Goal: Check status: Check status

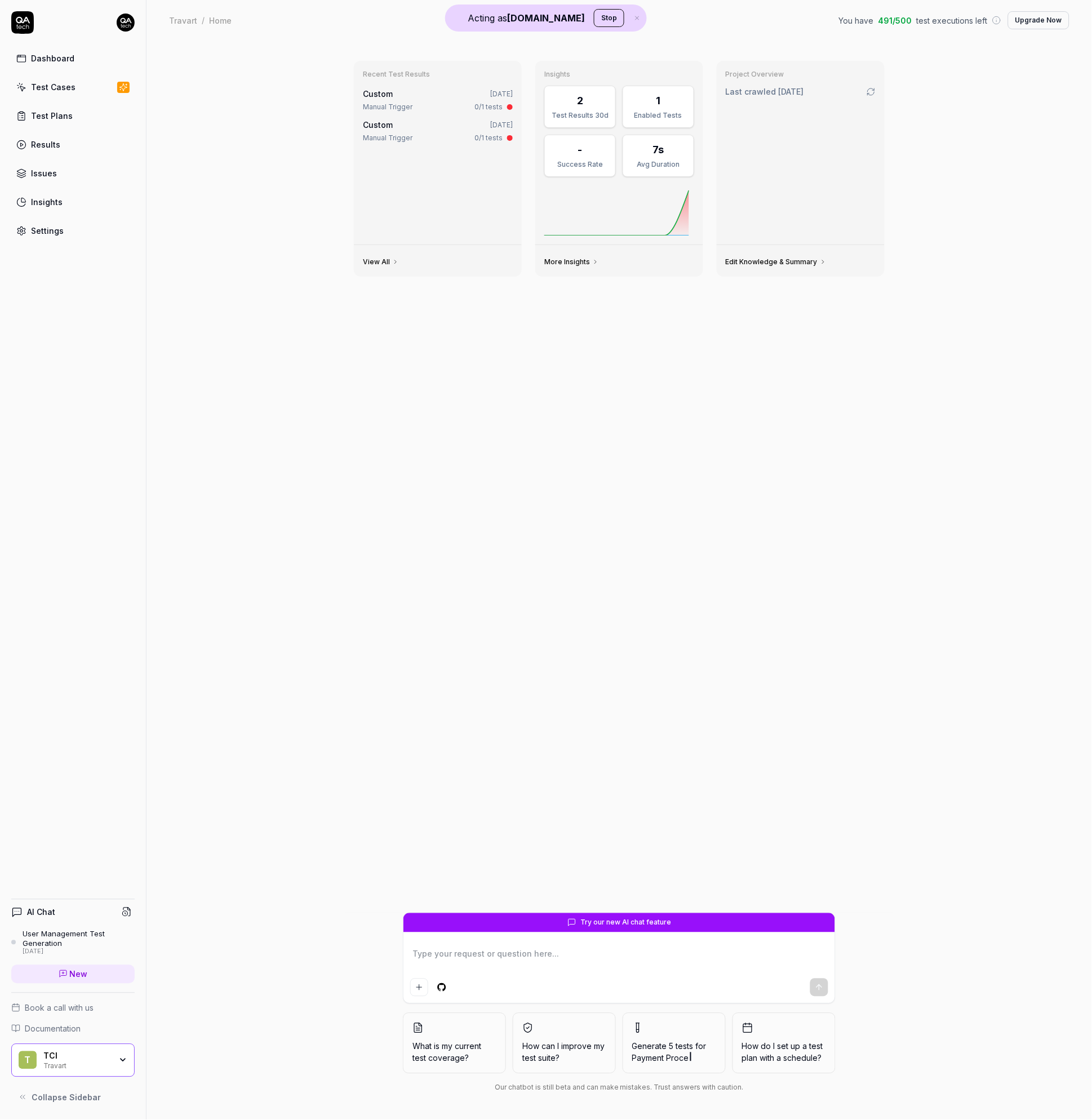
click at [47, 237] on link "Settings" at bounding box center [73, 231] width 124 height 22
type textarea "*"
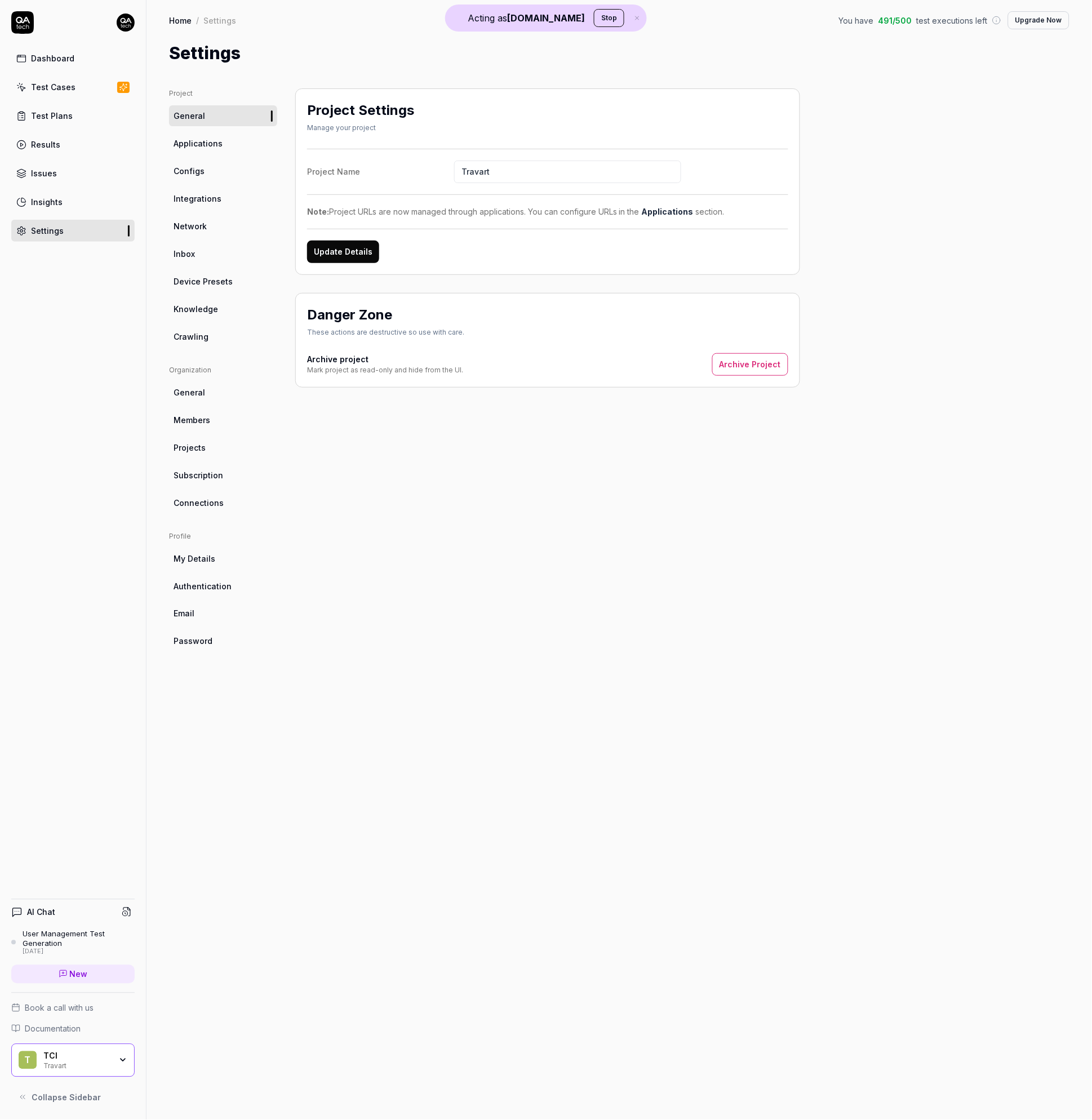
click at [661, 213] on link "Applications" at bounding box center [667, 212] width 52 height 10
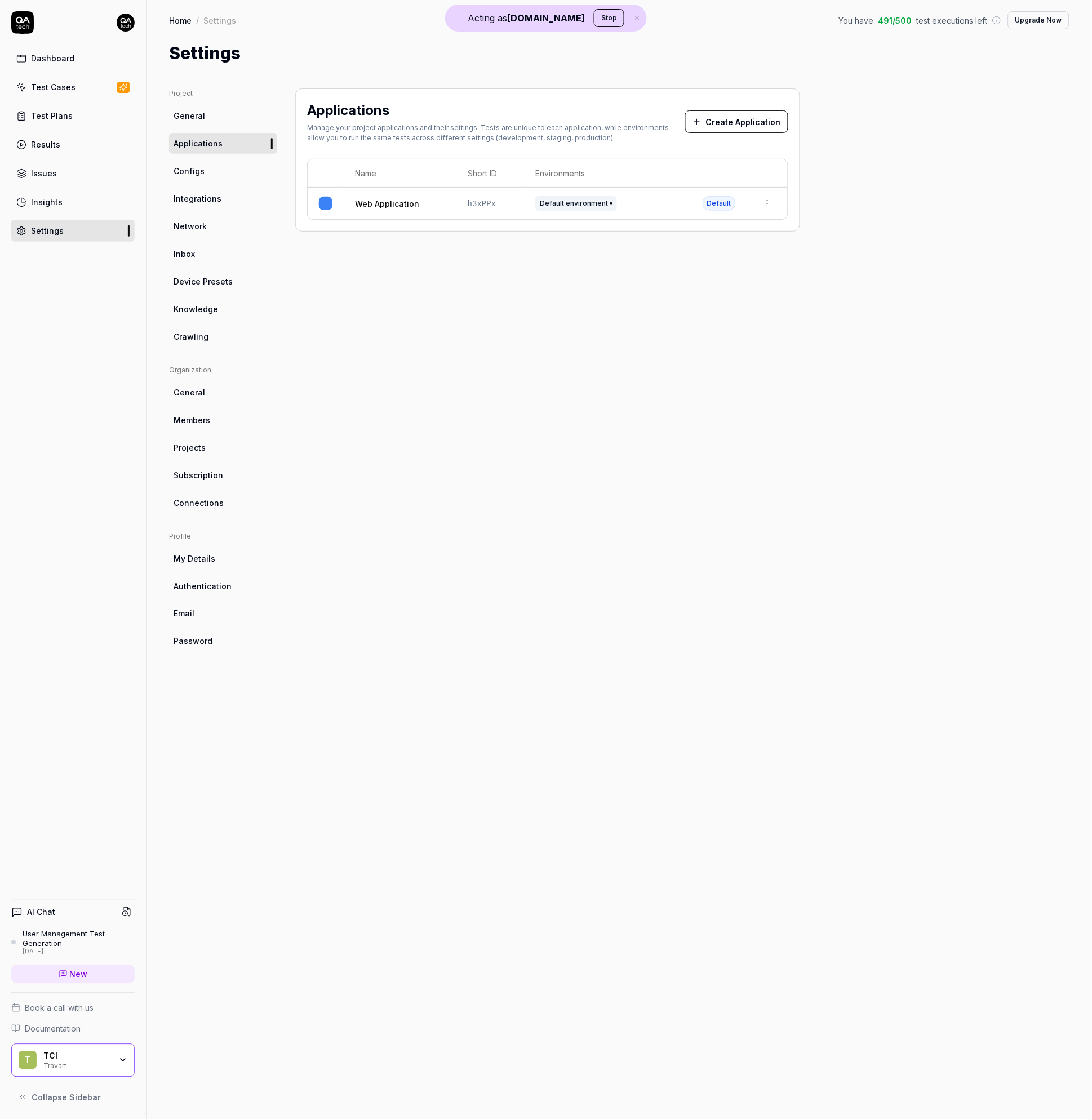
click at [568, 207] on span "Default environment" at bounding box center [576, 203] width 82 height 15
click at [207, 115] on link "General" at bounding box center [223, 115] width 108 height 21
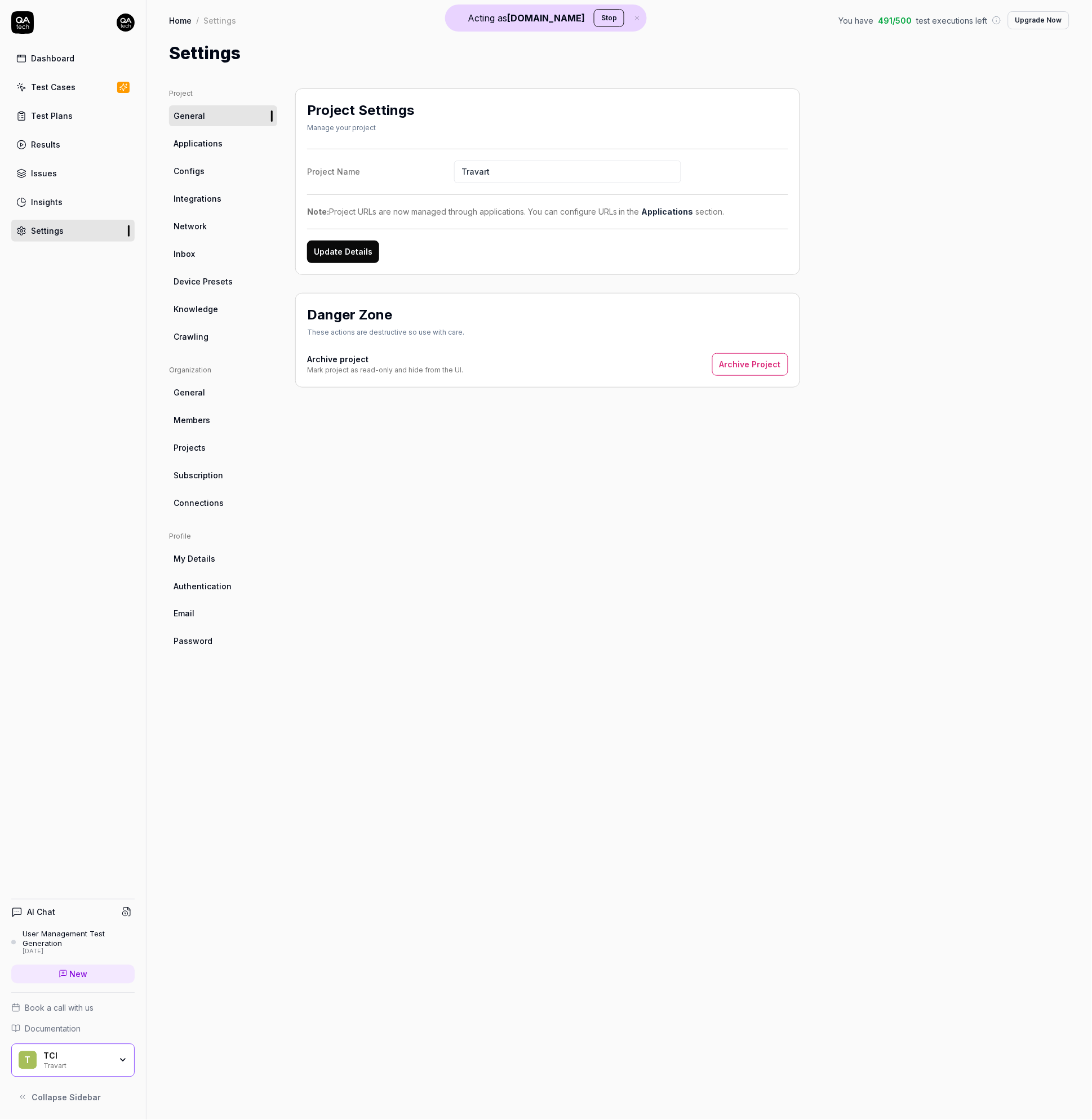
click at [63, 85] on div "Test Cases" at bounding box center [54, 87] width 45 height 12
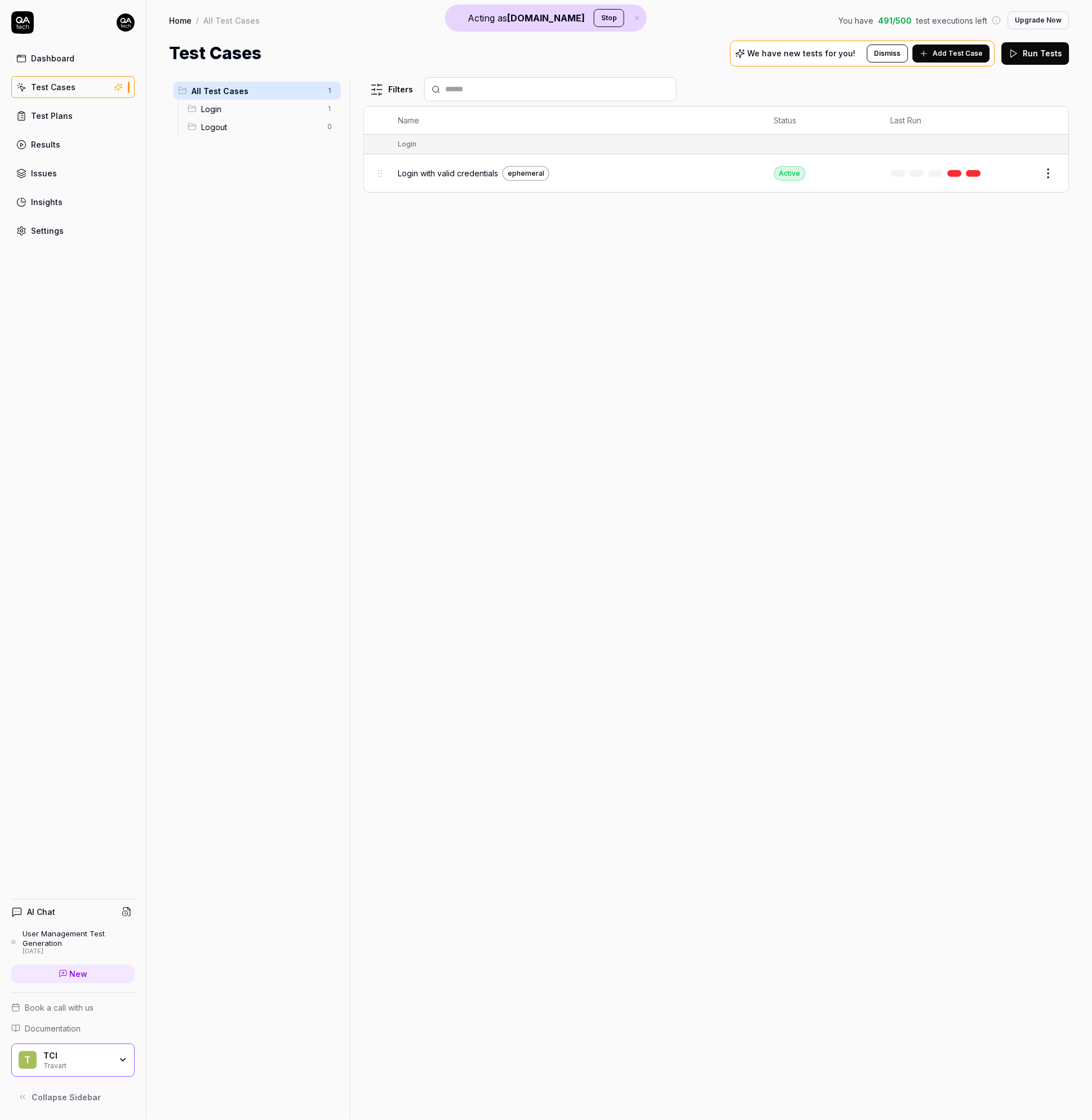
click at [446, 168] on span "Login with valid credentials" at bounding box center [447, 173] width 100 height 12
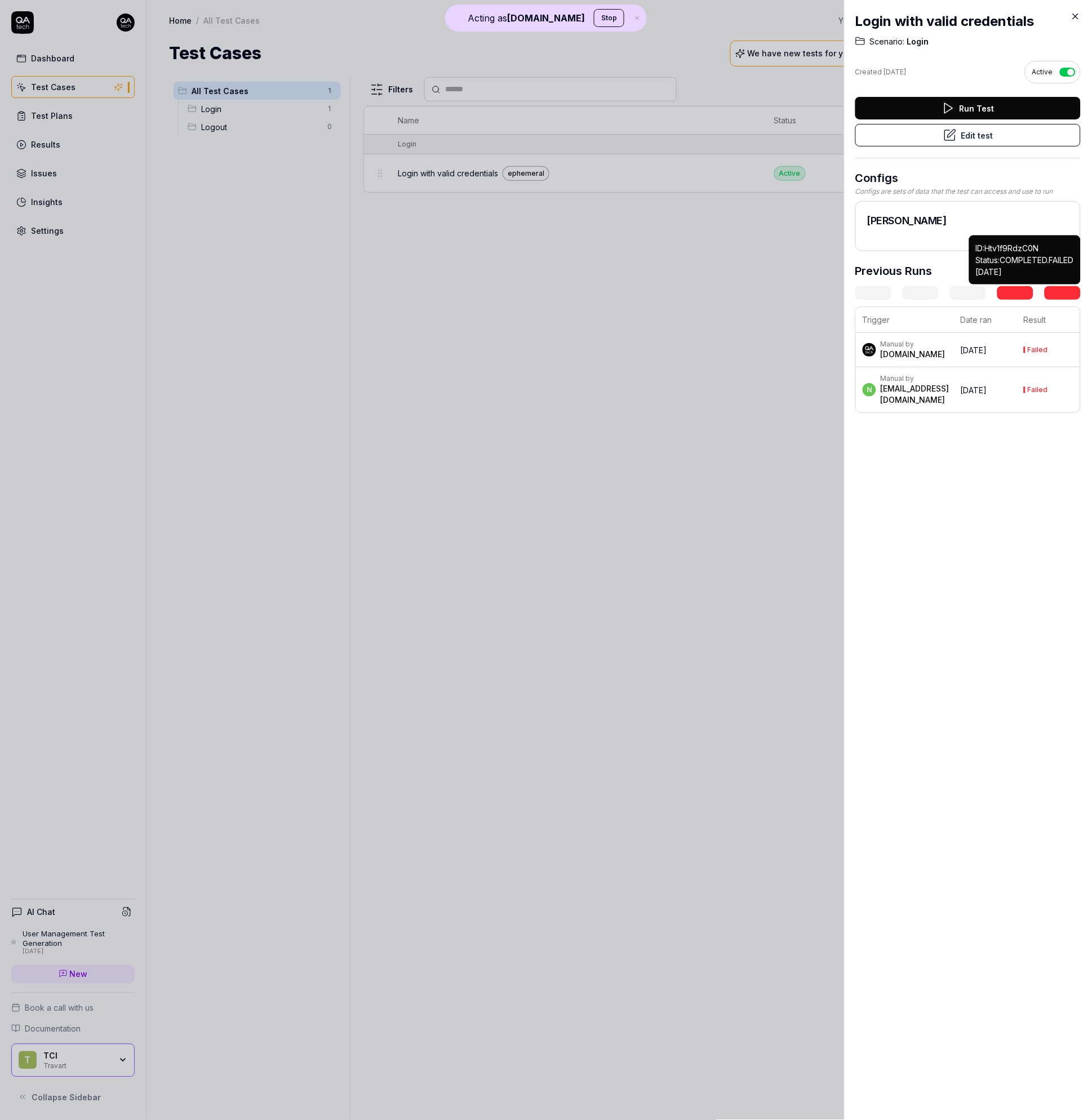
click at [1055, 296] on link at bounding box center [1063, 292] width 36 height 13
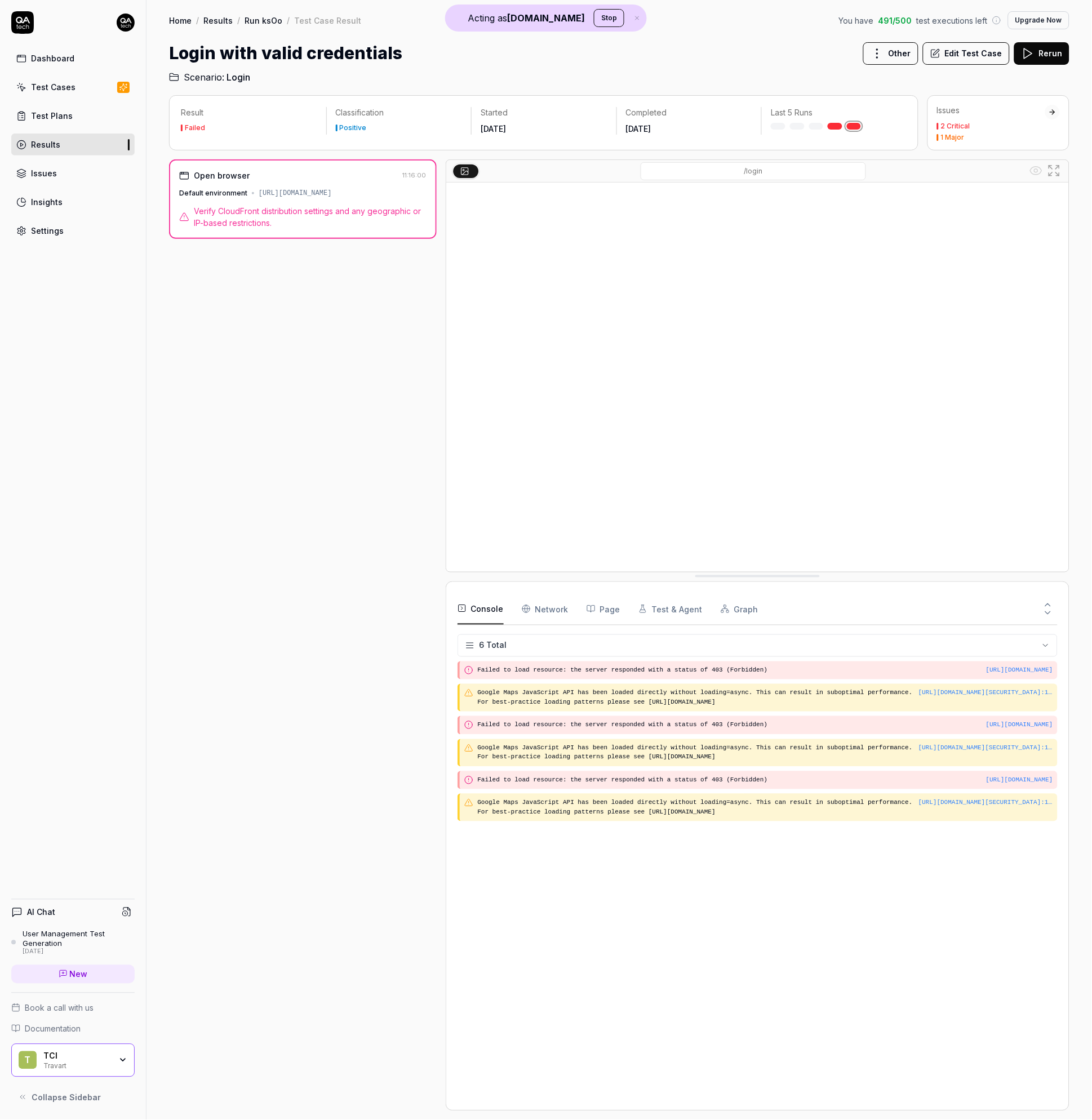
click at [332, 194] on div "[URL][DOMAIN_NAME]" at bounding box center [295, 193] width 73 height 10
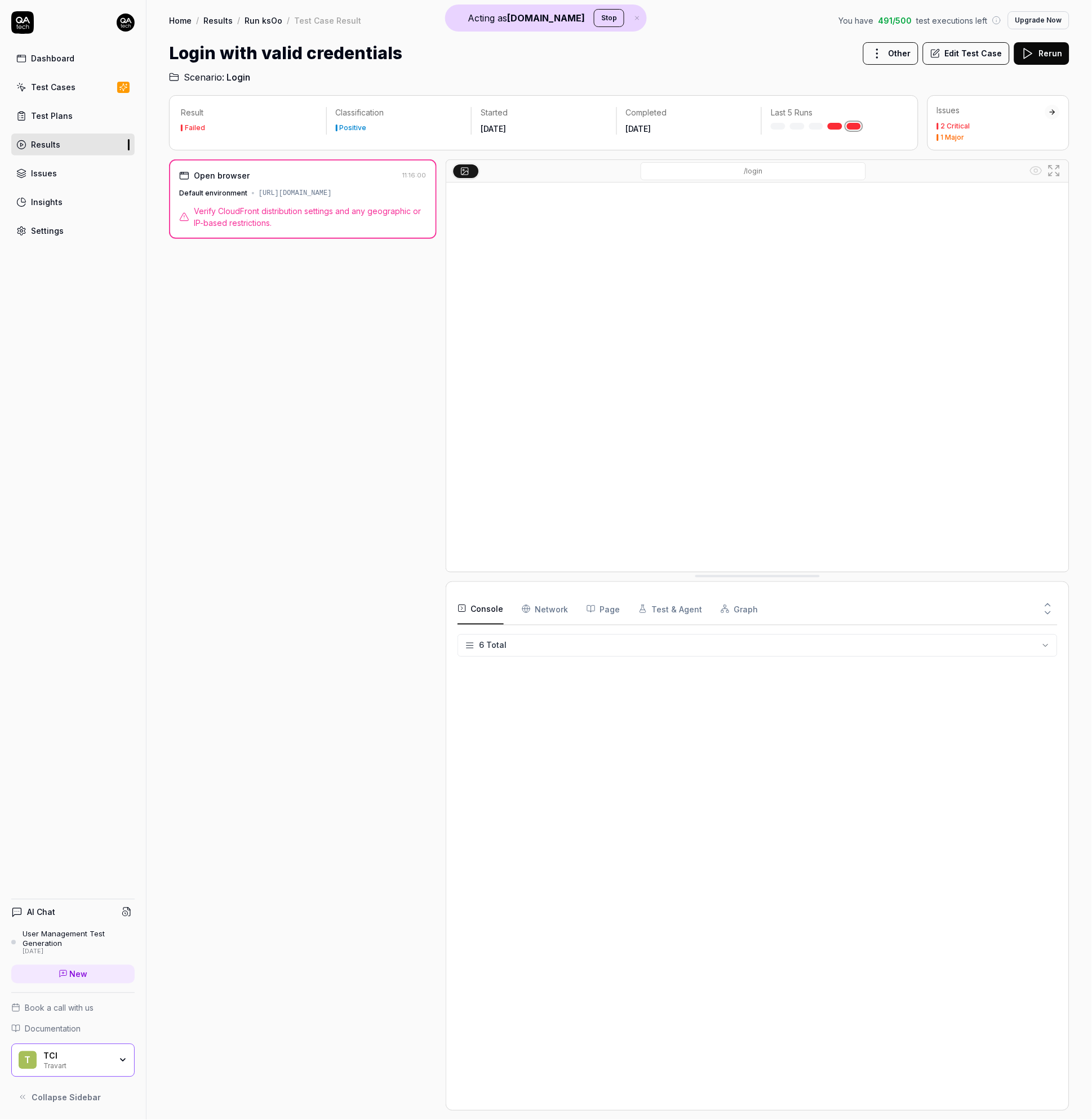
click at [332, 194] on div "[URL][DOMAIN_NAME]" at bounding box center [295, 193] width 73 height 10
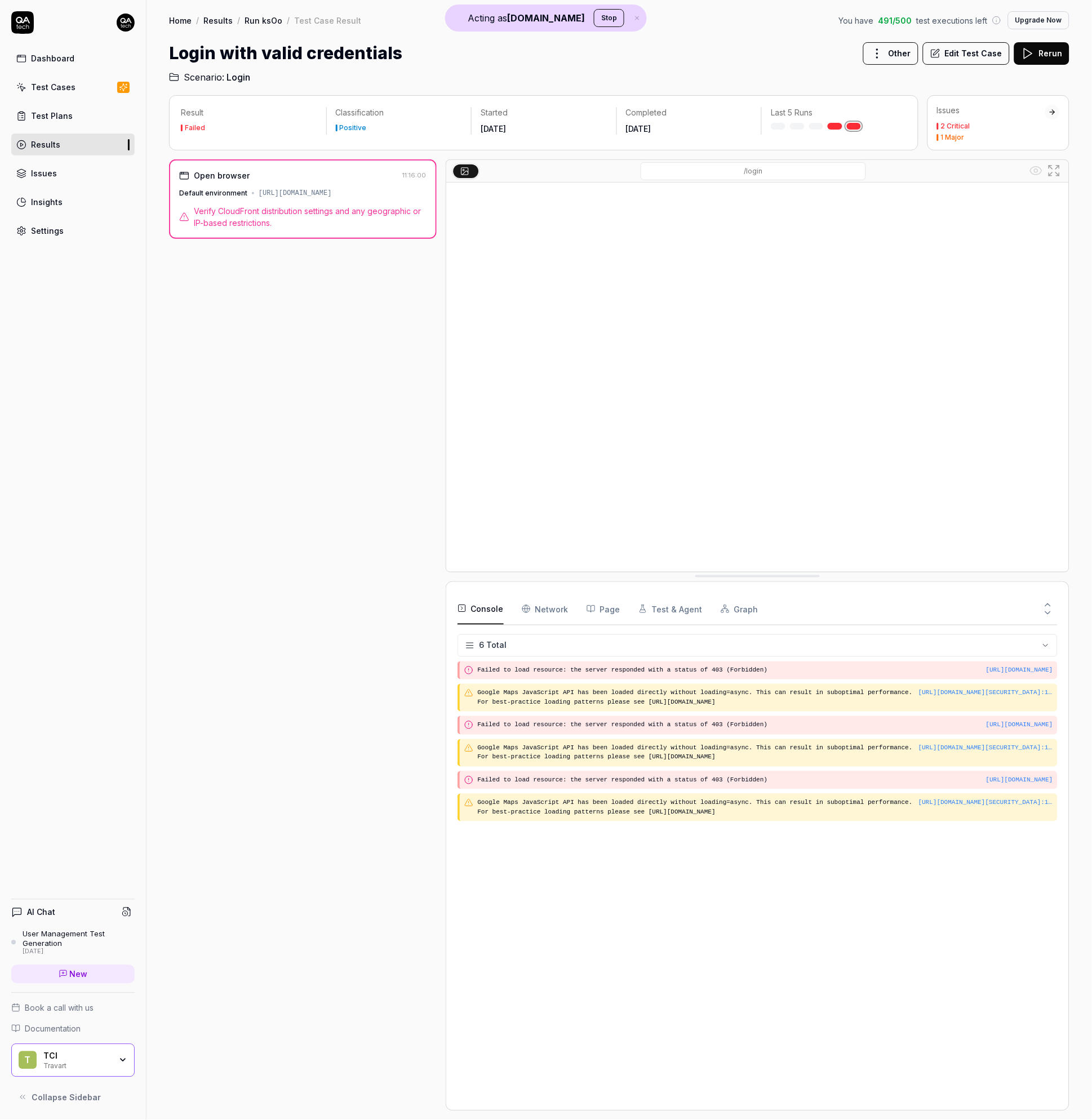
click at [145, 154] on div "Dashboard Test Cases Test Plans Results Issues Insights Settings" at bounding box center [73, 127] width 146 height 231
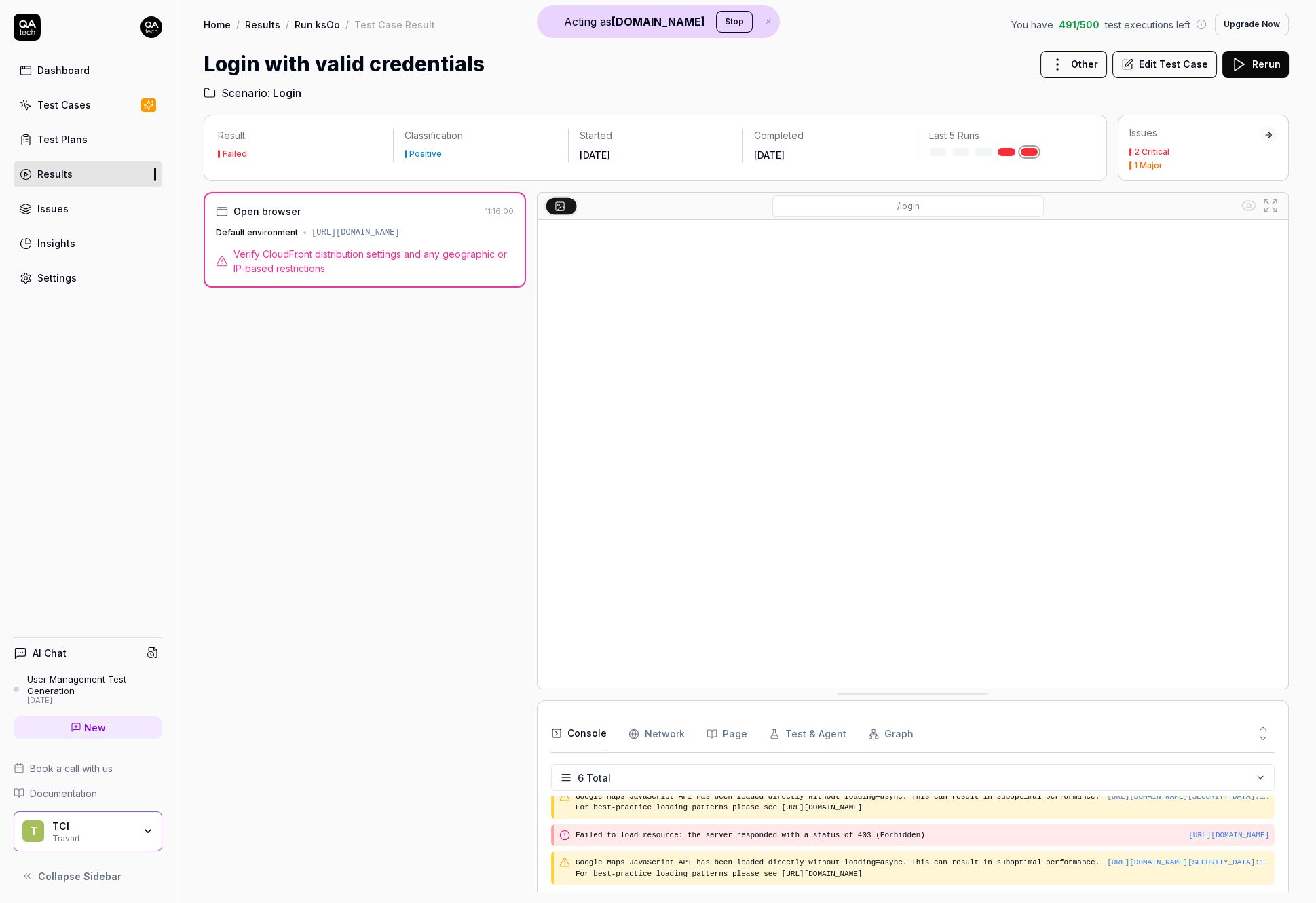
scroll to position [99, 0]
